Goal: Check status

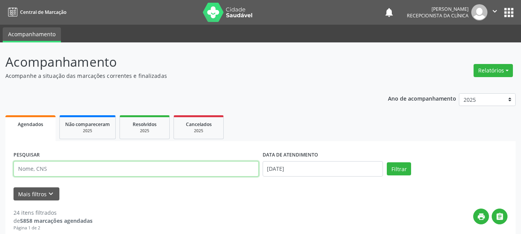
click at [37, 167] on input "text" at bounding box center [135, 168] width 245 height 15
type input "[PERSON_NAME] DO SO"
click at [387, 162] on button "Filtrar" at bounding box center [399, 168] width 24 height 13
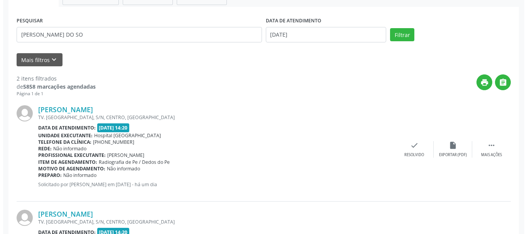
scroll to position [219, 0]
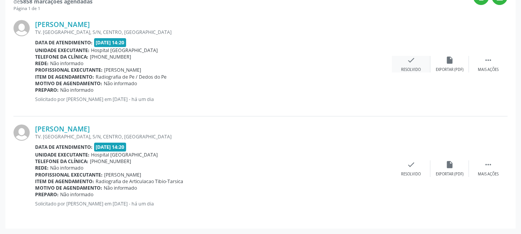
click at [412, 61] on icon "check" at bounding box center [411, 60] width 8 height 8
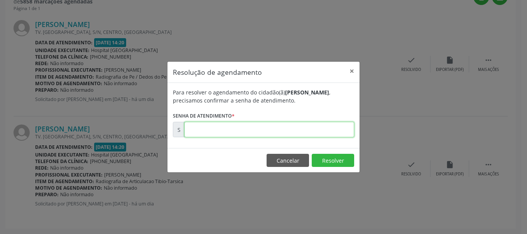
click at [243, 133] on input "text" at bounding box center [269, 129] width 170 height 15
type input "00171554"
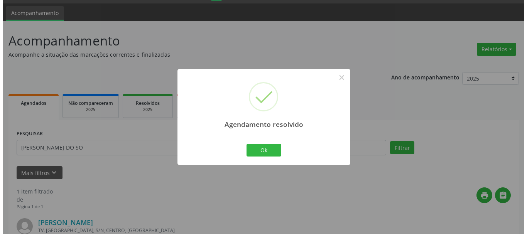
scroll to position [115, 0]
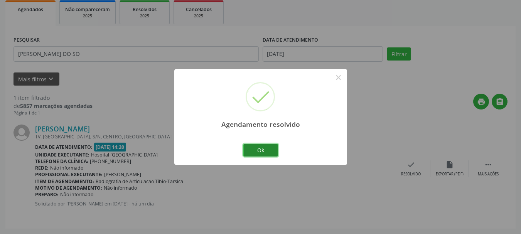
click at [263, 147] on button "Ok" at bounding box center [260, 150] width 35 height 13
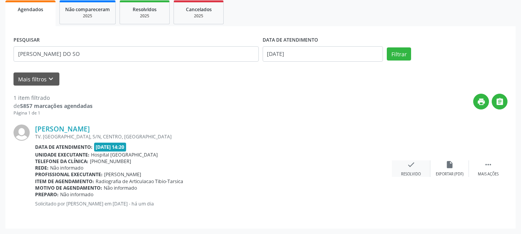
click at [411, 167] on icon "check" at bounding box center [411, 164] width 8 height 8
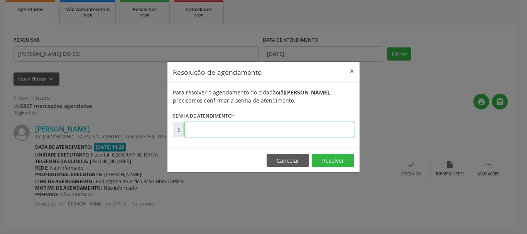
click at [340, 133] on input "text" at bounding box center [269, 129] width 170 height 15
type input "00171555"
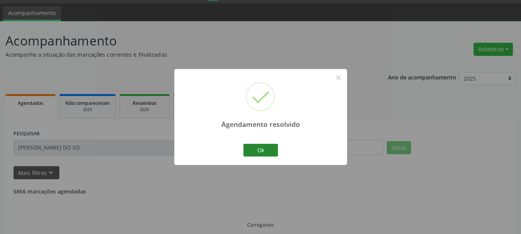
scroll to position [4, 0]
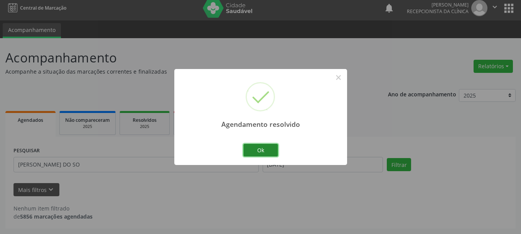
click at [260, 151] on button "Ok" at bounding box center [260, 150] width 35 height 13
